Goal: Find specific page/section: Find specific page/section

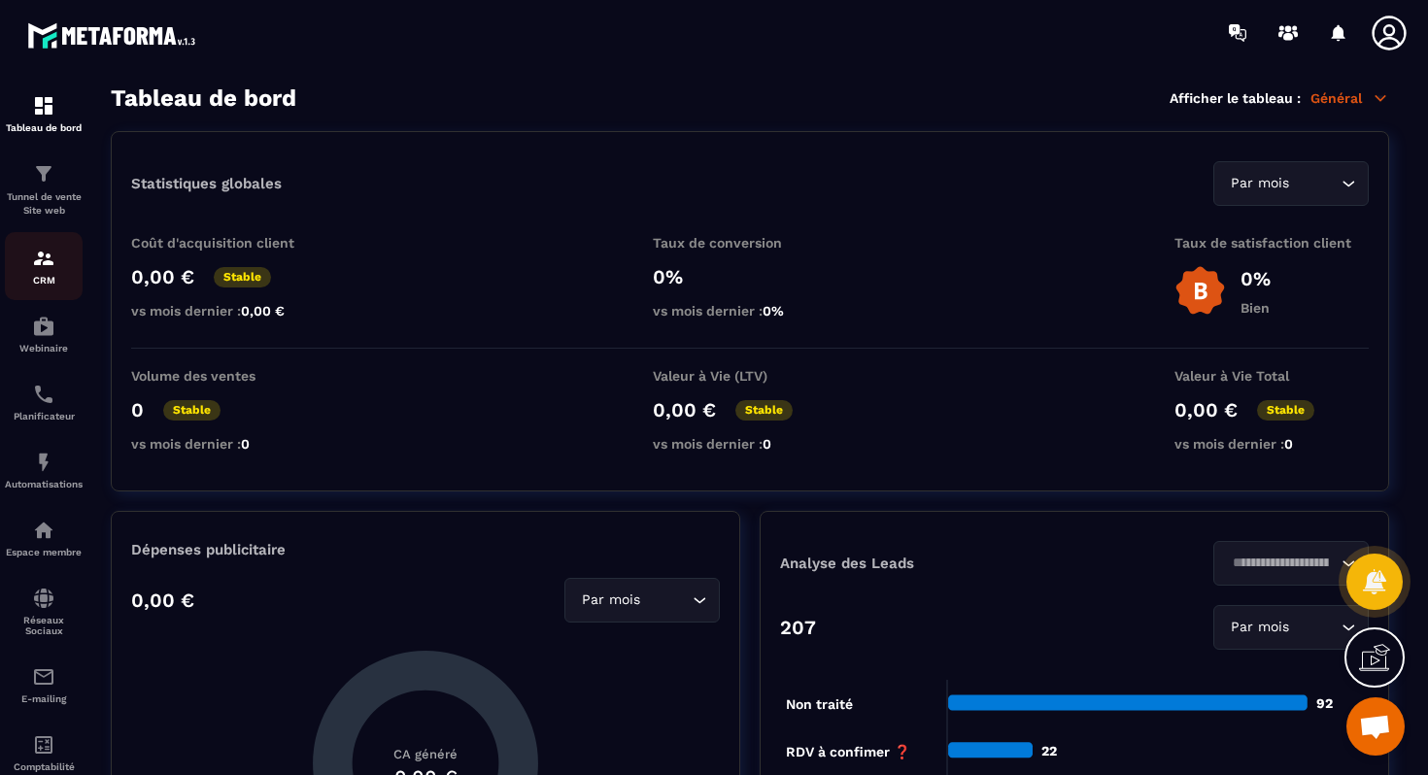
click at [54, 273] on div "CRM" at bounding box center [44, 266] width 78 height 39
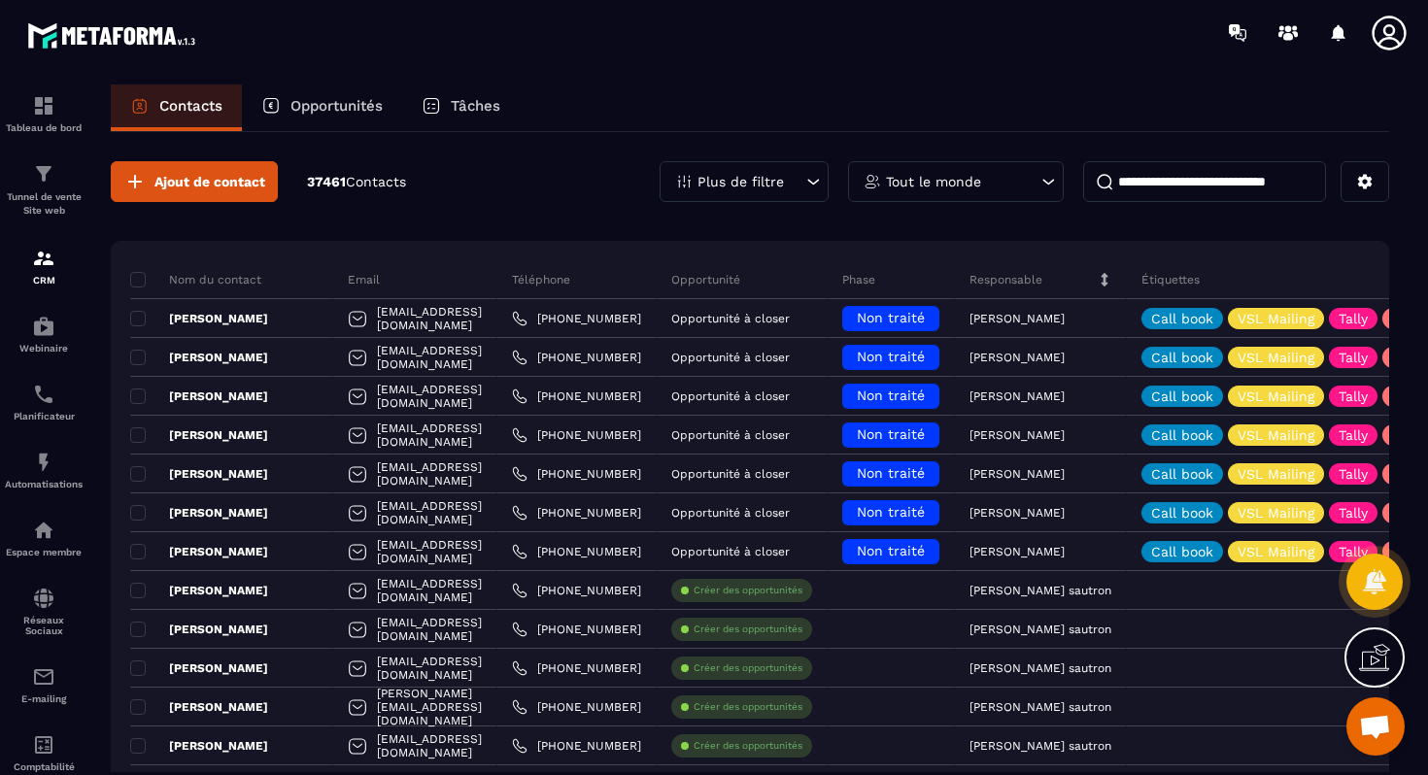
click at [347, 92] on div "Opportunités" at bounding box center [322, 108] width 160 height 47
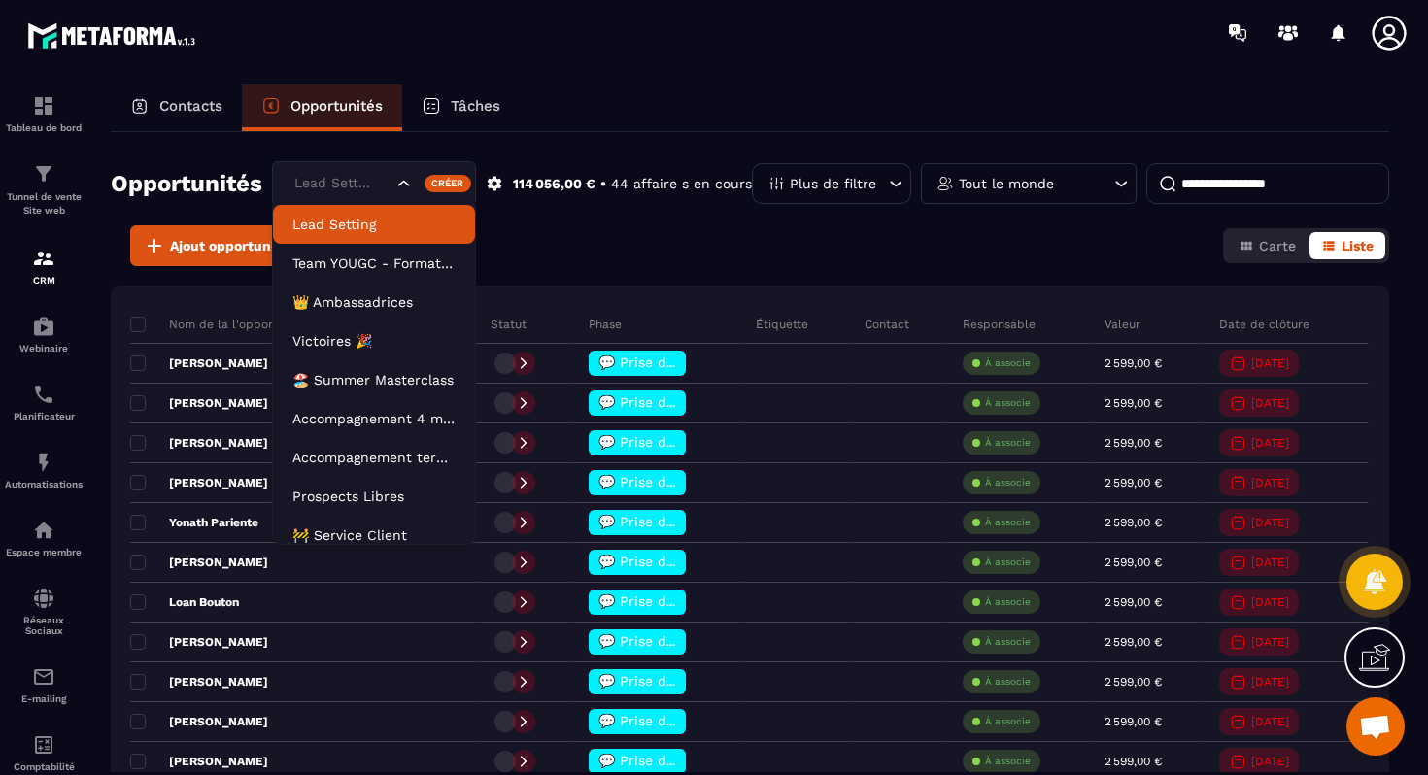
click at [314, 188] on div "Lead Setting" at bounding box center [341, 183] width 107 height 21
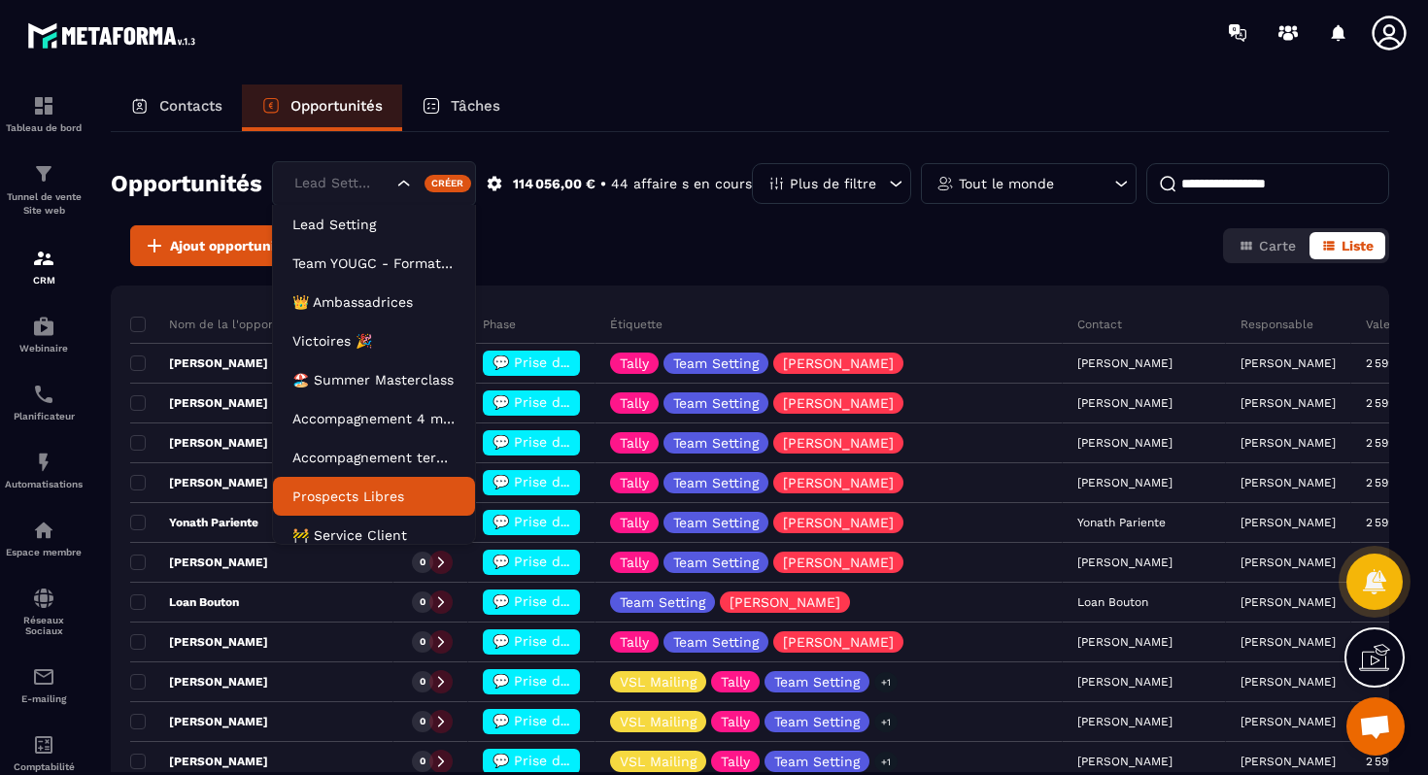
scroll to position [10, 0]
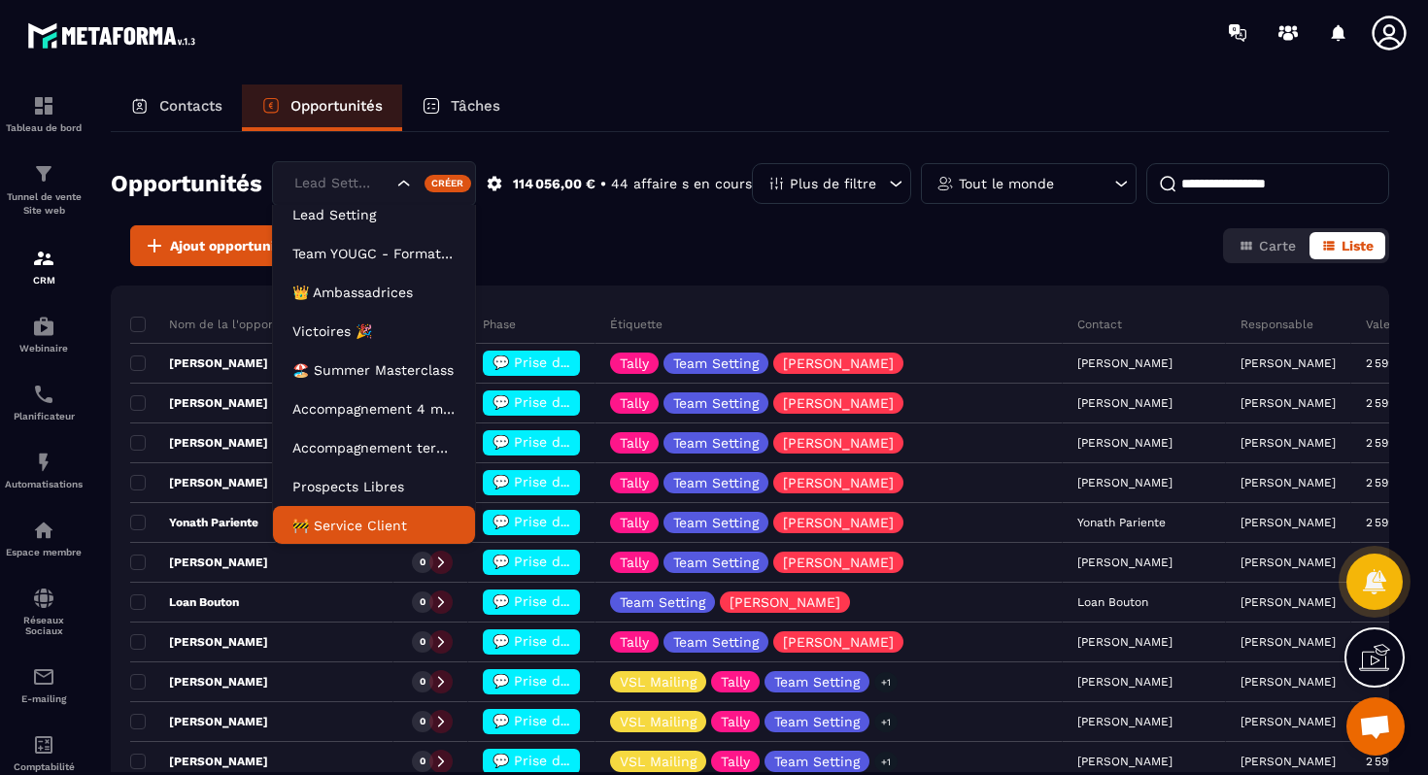
click at [346, 540] on li "🚧 Service Client" at bounding box center [374, 525] width 202 height 39
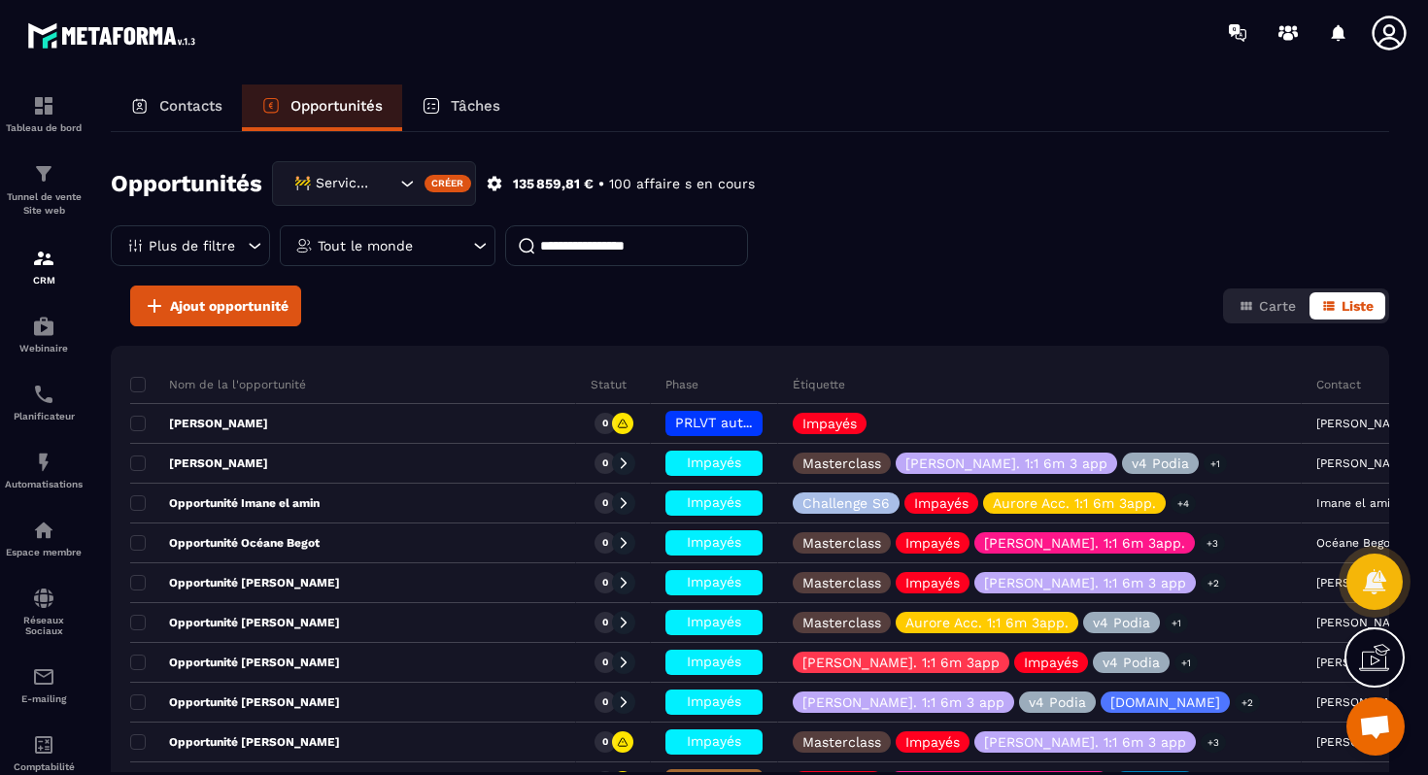
click at [496, 225] on div "Tout le monde" at bounding box center [388, 245] width 216 height 41
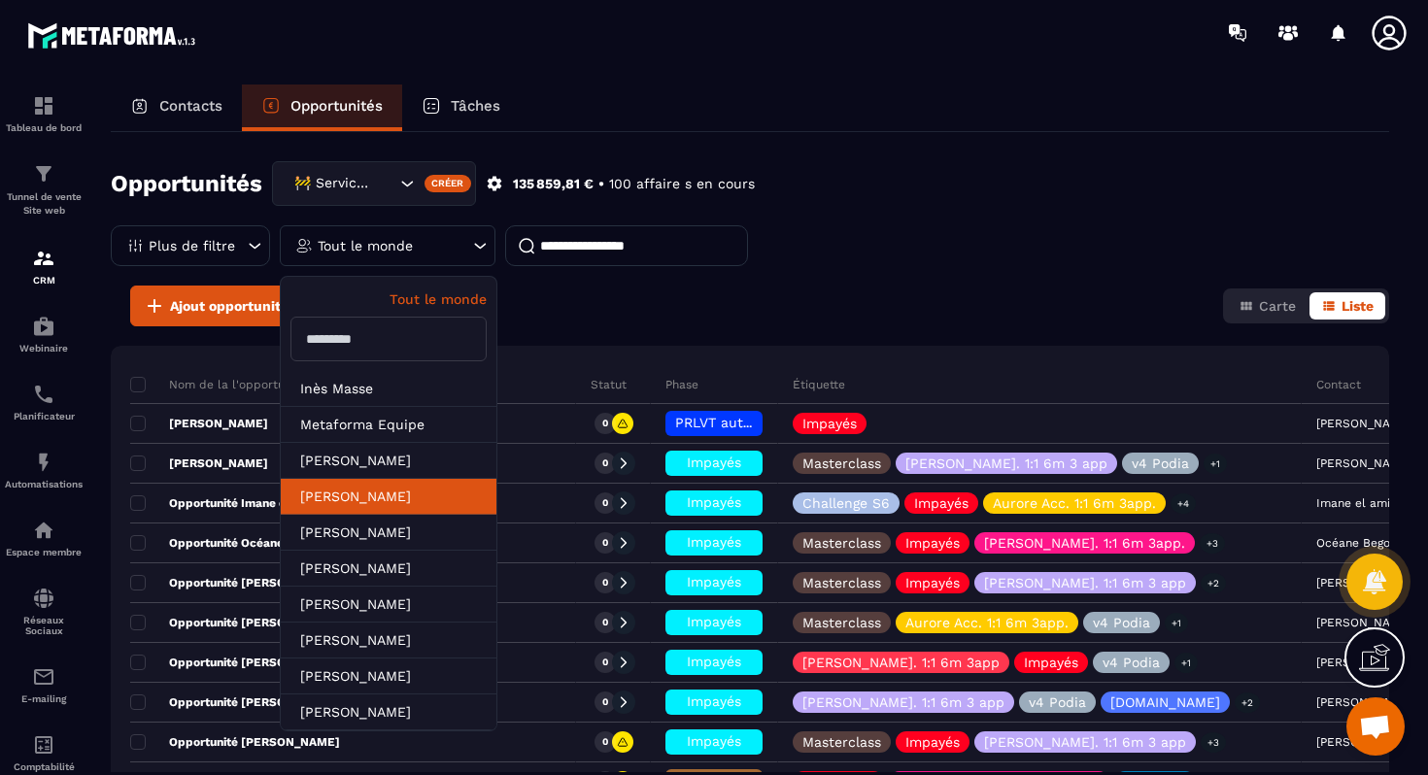
click at [496, 479] on li "[PERSON_NAME]" at bounding box center [389, 497] width 216 height 36
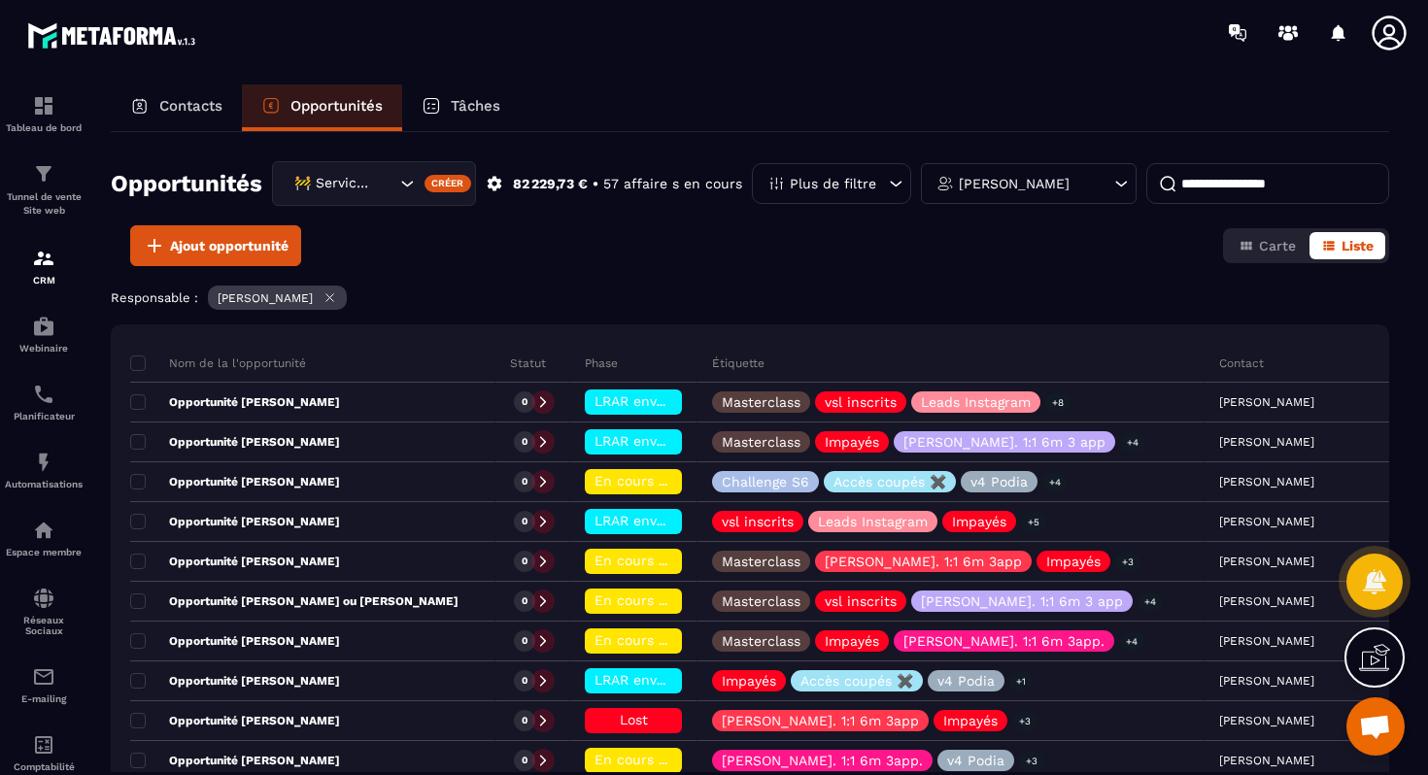
click at [1207, 192] on input at bounding box center [1267, 183] width 243 height 41
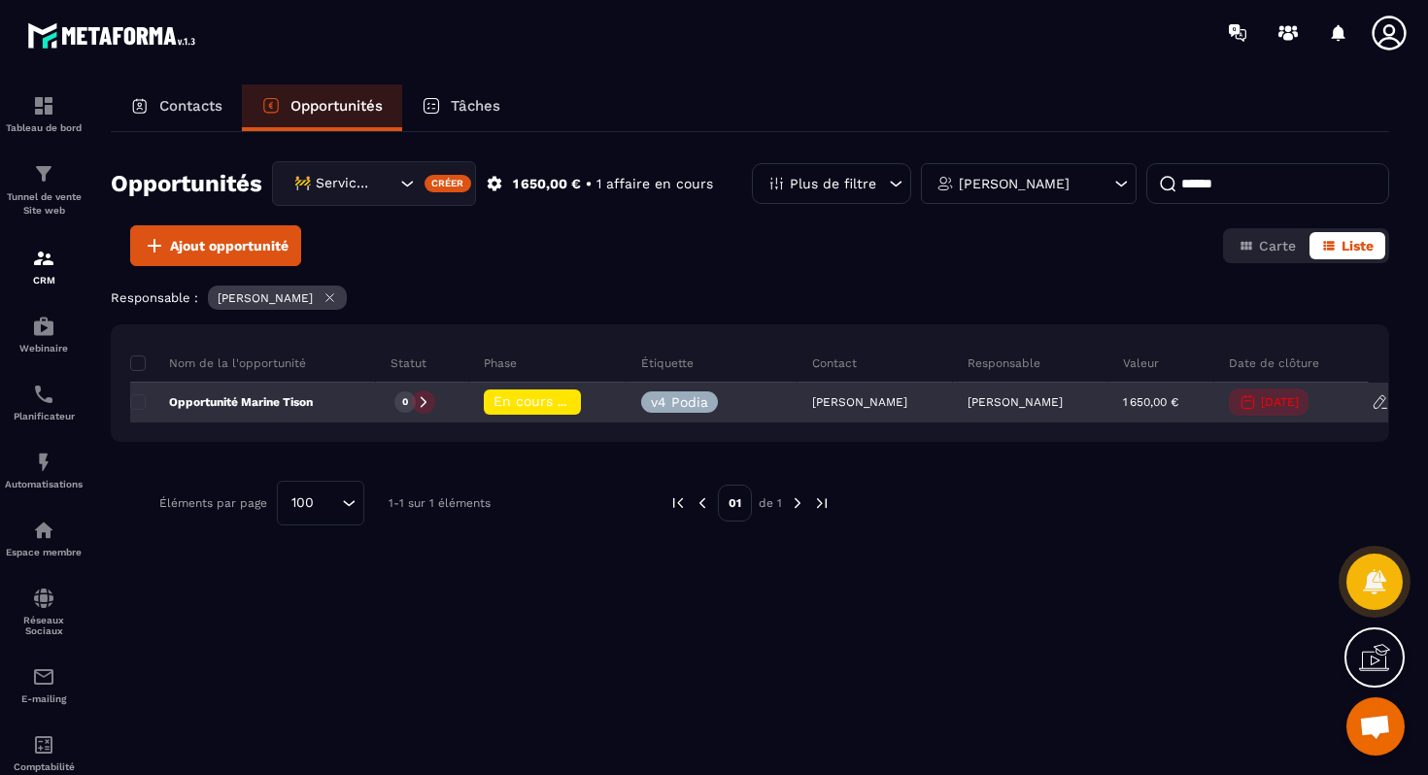
type input "******"
click at [330, 412] on div "Opportunité Marine Tison" at bounding box center [253, 403] width 246 height 39
